Goal: Task Accomplishment & Management: Use online tool/utility

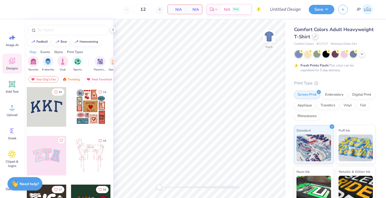
click at [313, 38] on div at bounding box center [315, 36] width 6 height 6
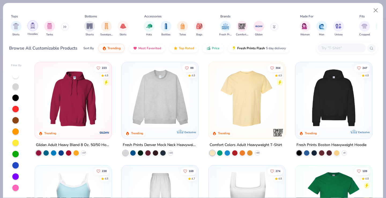
click at [32, 29] on img "filter for Hoodies" at bounding box center [33, 26] width 6 height 6
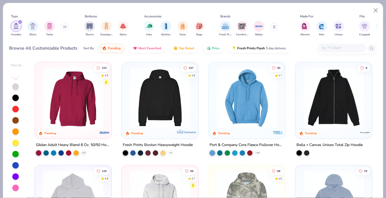
click at [158, 84] on img at bounding box center [160, 98] width 66 height 61
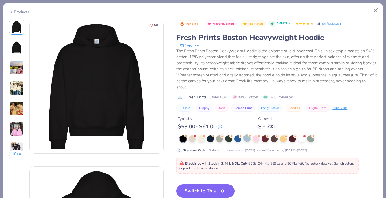
click at [249, 138] on div at bounding box center [246, 138] width 7 height 7
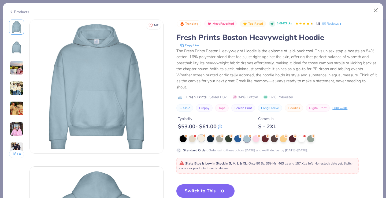
click at [199, 139] on div at bounding box center [201, 138] width 7 height 7
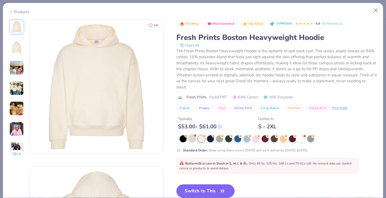
click at [192, 137] on div at bounding box center [192, 138] width 7 height 7
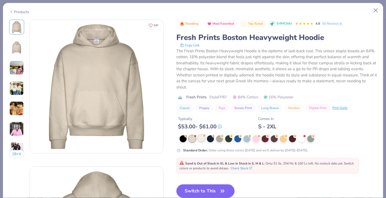
click at [201, 140] on div at bounding box center [201, 138] width 7 height 7
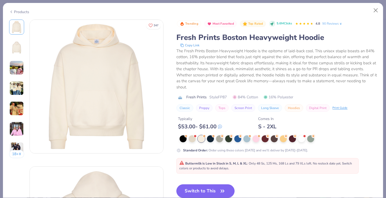
click at [208, 190] on button "Switch to This" at bounding box center [205, 190] width 58 height 13
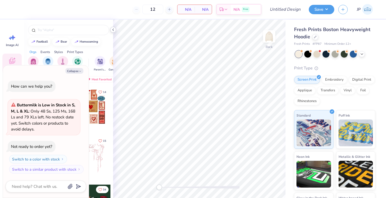
click at [115, 28] on div at bounding box center [113, 30] width 6 height 6
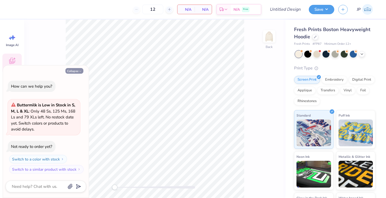
click at [76, 72] on button "Collapse" at bounding box center [74, 71] width 18 height 6
type textarea "x"
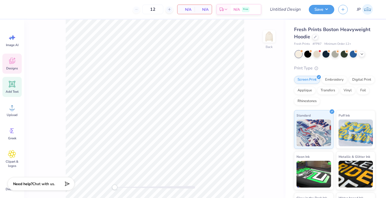
click at [12, 82] on icon at bounding box center [12, 84] width 8 height 8
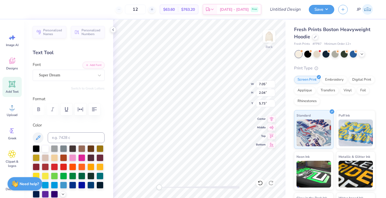
type textarea "T"
type textarea "Alpha Delta Pi"
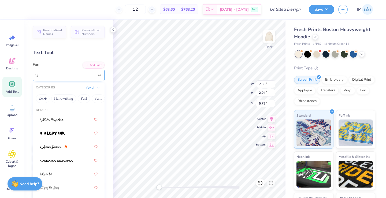
click at [60, 72] on span "Super Dream" at bounding box center [49, 75] width 21 height 6
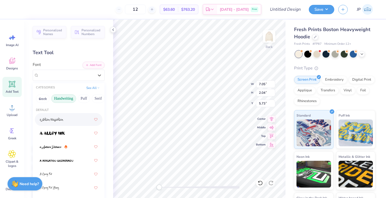
click at [67, 98] on button "Handwriting" at bounding box center [63, 98] width 25 height 9
click at [63, 124] on div at bounding box center [69, 120] width 58 height 10
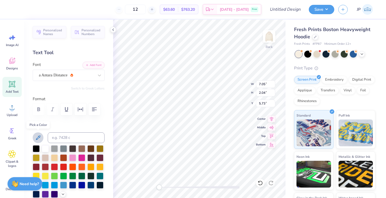
click at [39, 135] on icon at bounding box center [38, 137] width 6 height 6
click at [38, 150] on div at bounding box center [36, 148] width 7 height 7
click at [55, 110] on div at bounding box center [69, 109] width 72 height 12
click at [52, 111] on div at bounding box center [69, 109] width 72 height 12
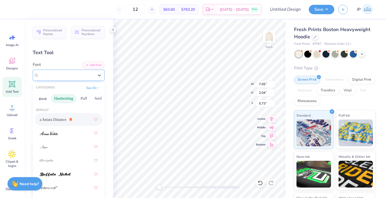
click at [59, 70] on div "a Antara Distance" at bounding box center [69, 75] width 72 height 11
click at [58, 137] on div at bounding box center [69, 133] width 58 height 10
click at [62, 76] on div "[PERSON_NAME]" at bounding box center [66, 75] width 56 height 8
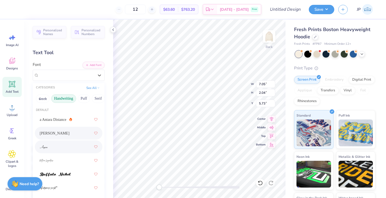
click at [53, 147] on div at bounding box center [69, 147] width 58 height 10
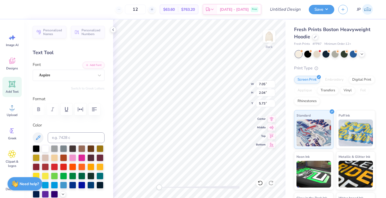
click at [56, 108] on div at bounding box center [69, 109] width 72 height 12
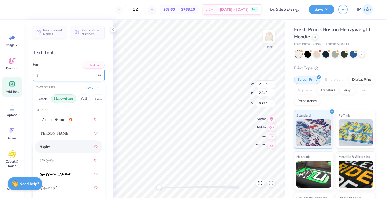
click at [70, 74] on div "Aspire" at bounding box center [66, 75] width 56 height 8
click at [57, 160] on div at bounding box center [69, 161] width 58 height 10
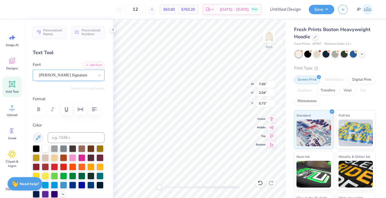
click at [66, 78] on span "[PERSON_NAME] Signature" at bounding box center [63, 75] width 48 height 6
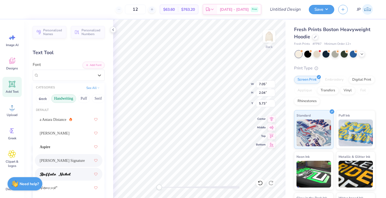
click at [66, 173] on img at bounding box center [55, 175] width 31 height 4
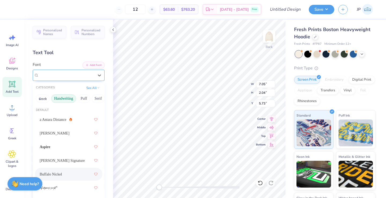
click at [67, 74] on div "Buffalo Nickel" at bounding box center [66, 75] width 56 height 8
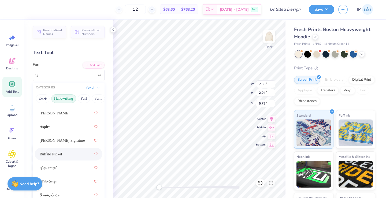
scroll to position [25, 0]
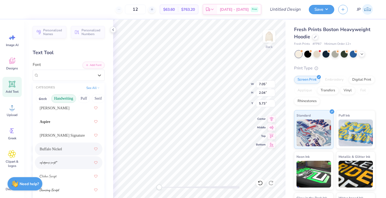
click at [67, 166] on div at bounding box center [69, 163] width 58 height 10
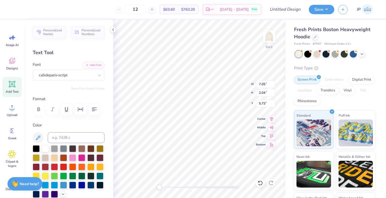
click at [53, 111] on div at bounding box center [69, 109] width 72 height 12
click at [17, 88] on div "Add Text" at bounding box center [11, 87] width 19 height 20
type textarea "T"
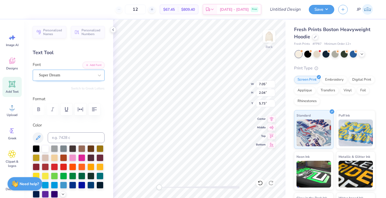
type textarea "Est. 1851"
click at [82, 74] on div "Super Dream" at bounding box center [66, 75] width 56 height 8
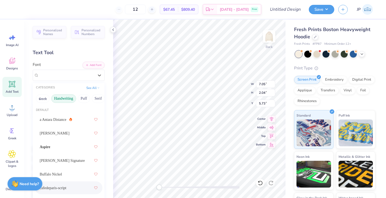
click at [60, 184] on div "cafedeparis-script" at bounding box center [69, 188] width 58 height 10
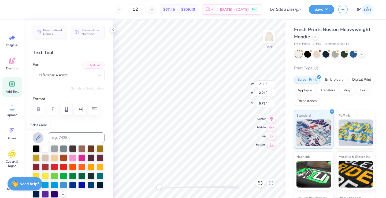
click at [37, 140] on icon at bounding box center [38, 137] width 6 height 6
click at [36, 149] on div at bounding box center [36, 148] width 7 height 7
type input "5.13"
type input "2.65"
type input "5.42"
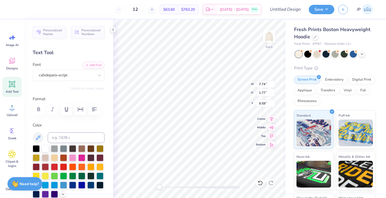
type input "2.98"
type input "1.54"
type input "6.54"
type input "7.74"
type input "1.77"
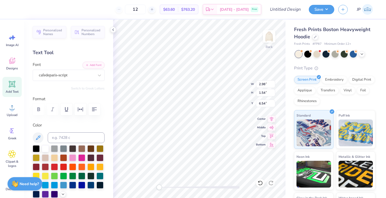
type input "8.08"
type textarea "est. 1851"
type input "9.98"
type input "9.06"
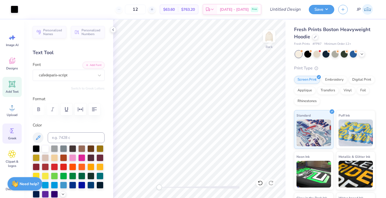
click at [14, 126] on div "Greek" at bounding box center [11, 134] width 19 height 20
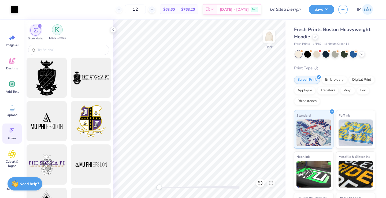
click at [57, 33] on div "filter for Greek Letters" at bounding box center [57, 29] width 11 height 11
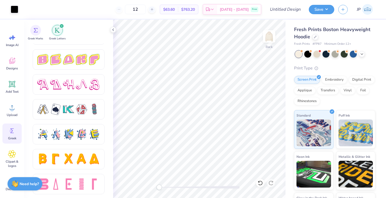
scroll to position [916, 0]
